Goal: Find specific page/section: Find specific page/section

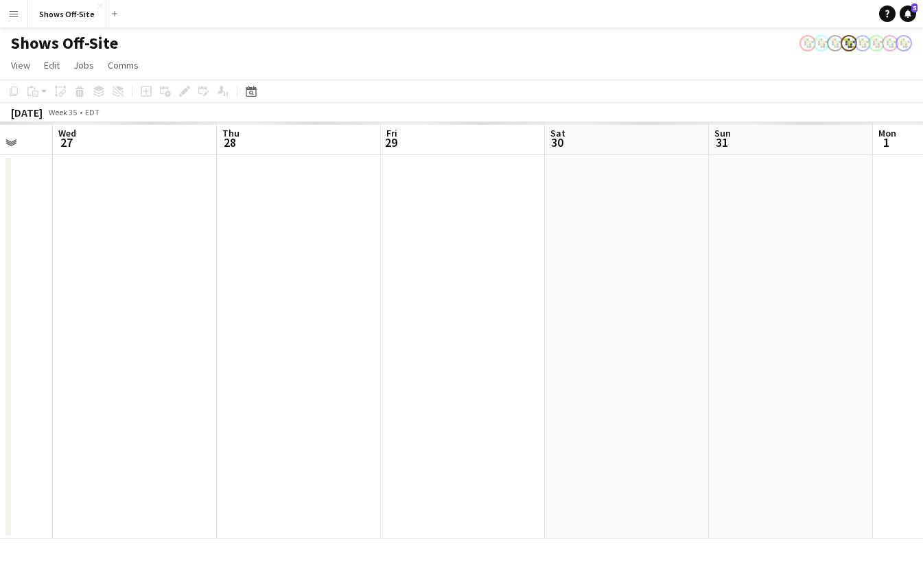
scroll to position [0, 384]
click at [252, 90] on g at bounding box center [251, 91] width 10 height 11
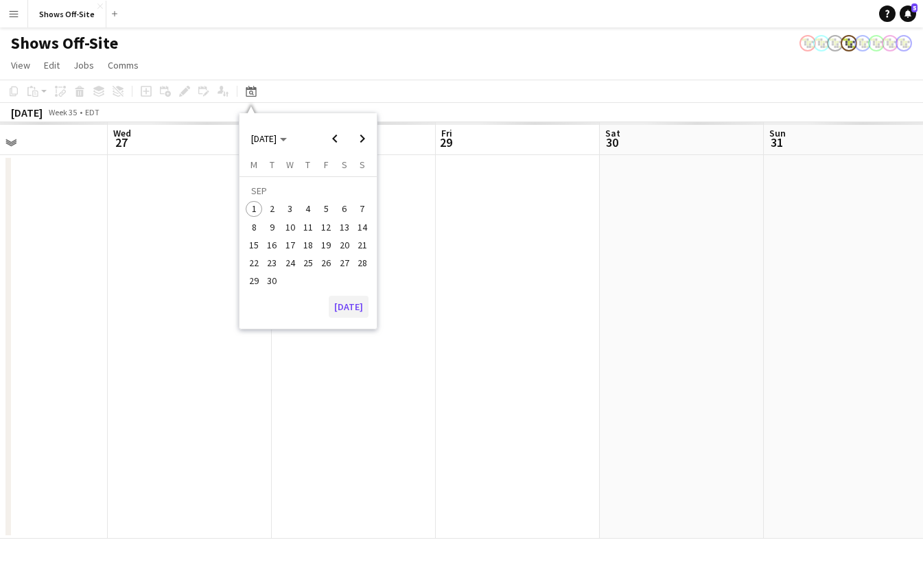
click at [356, 311] on button "[DATE]" at bounding box center [349, 307] width 40 height 22
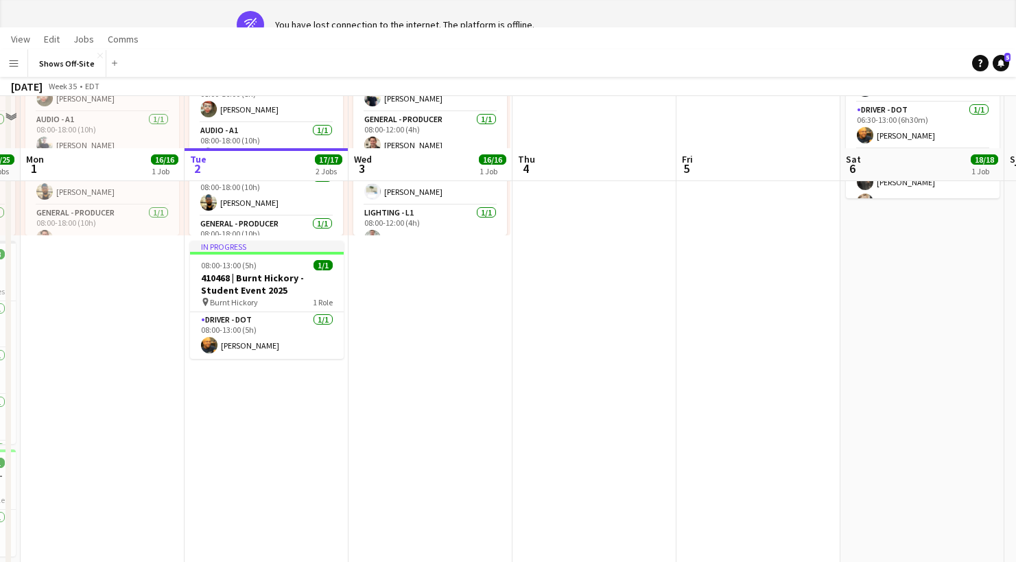
scroll to position [0, 0]
